Goal: Entertainment & Leisure: Consume media (video, audio)

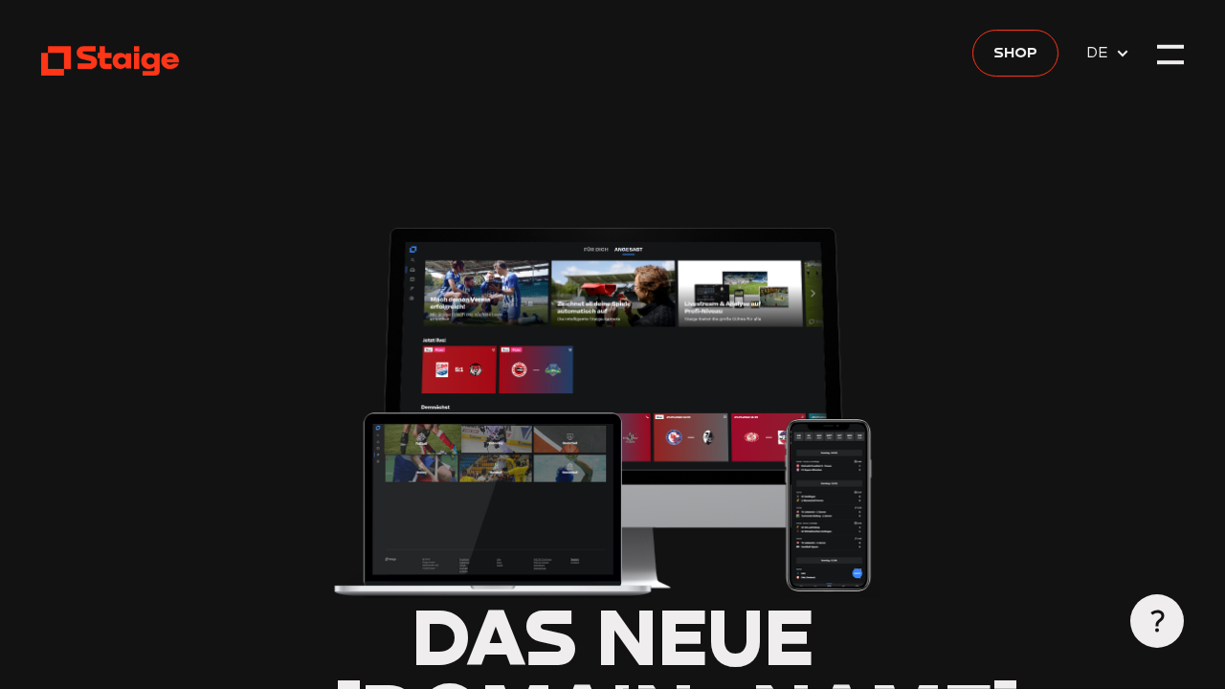
type input "0.8"
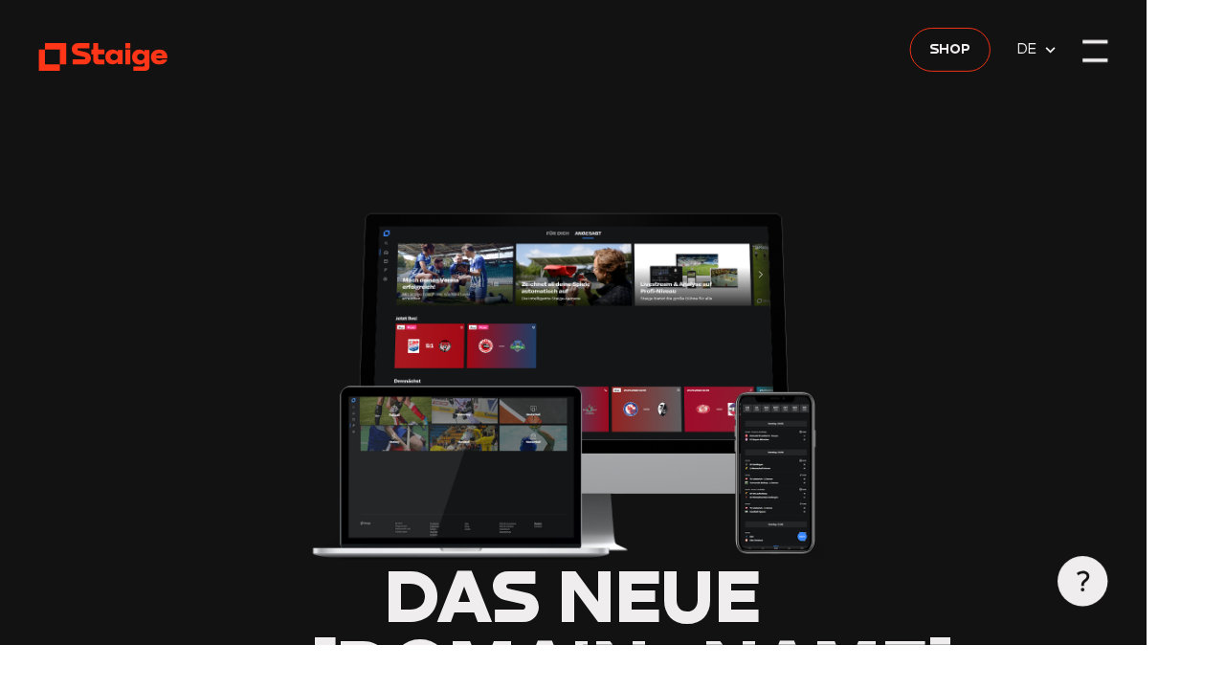
click at [1184, 62] on div at bounding box center [1170, 64] width 27 height 4
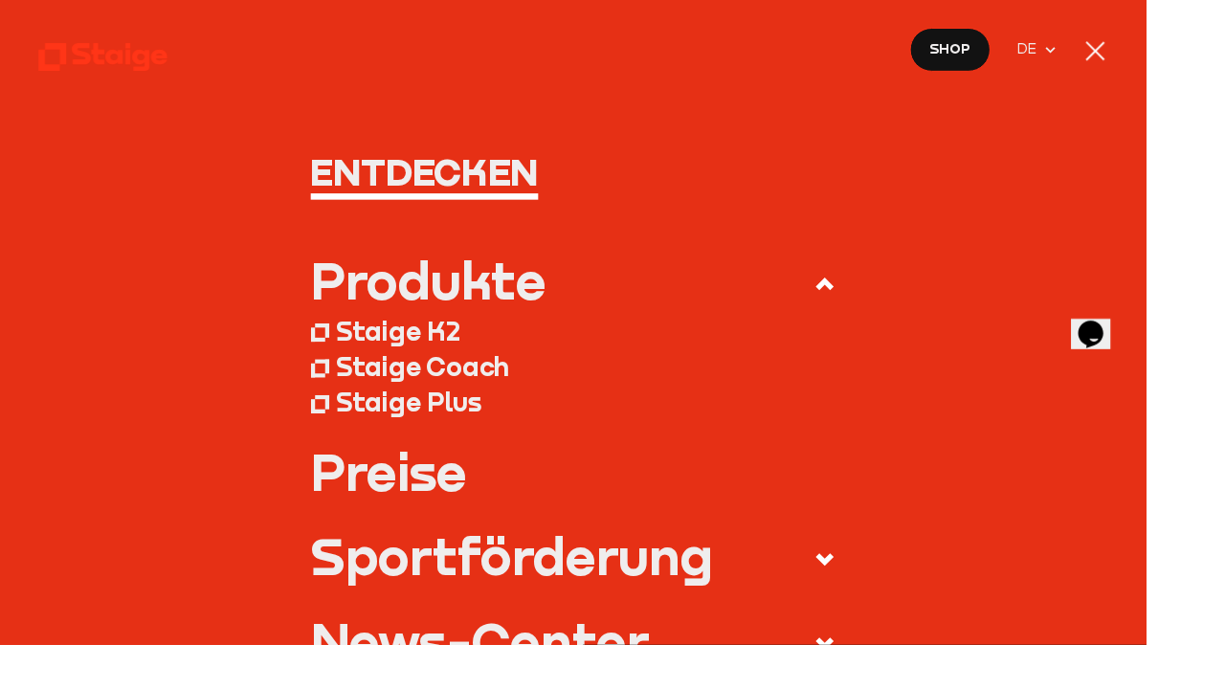
type input "0.8"
click at [1180, 55] on div at bounding box center [1170, 54] width 20 height 20
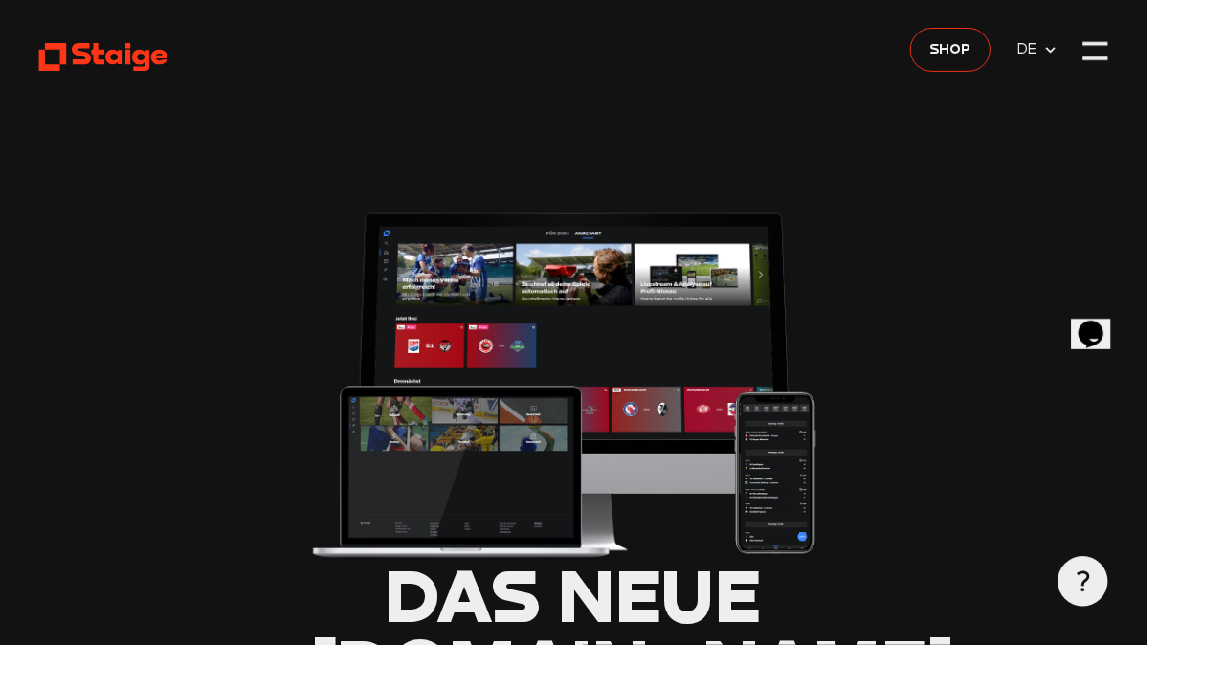
click at [405, 271] on img at bounding box center [613, 407] width 562 height 381
click at [414, 271] on img at bounding box center [613, 407] width 562 height 381
